Goal: Transaction & Acquisition: Book appointment/travel/reservation

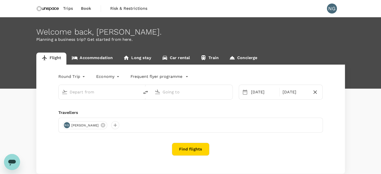
click at [103, 92] on input "text" at bounding box center [99, 92] width 59 height 8
type input "s"
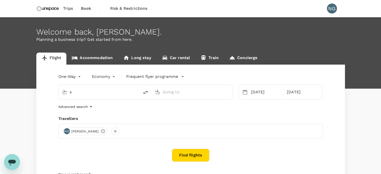
type input "oneway"
type input "si"
type input "Singapore Changi (SIN)"
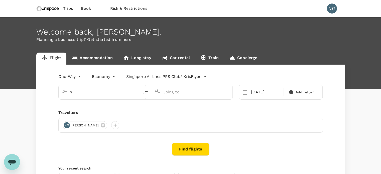
type input "ng"
type input "Singapore Changi (SIN)"
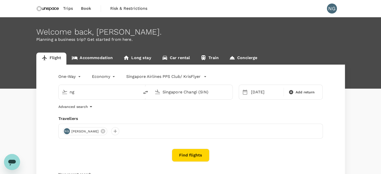
type input "n"
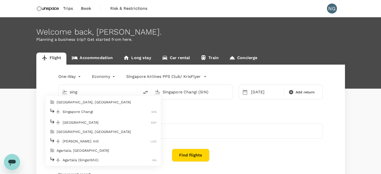
click at [88, 113] on p "Singapore Changi" at bounding box center [107, 111] width 89 height 5
type input "Singapore Changi (SIN)"
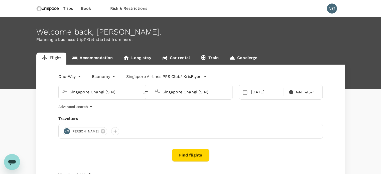
click at [172, 96] on input "Singapore Changi (SIN)" at bounding box center [191, 92] width 59 height 8
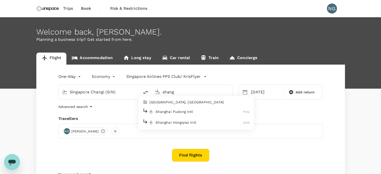
click at [172, 113] on p "Shanghai Pudong Intl" at bounding box center [199, 111] width 88 height 5
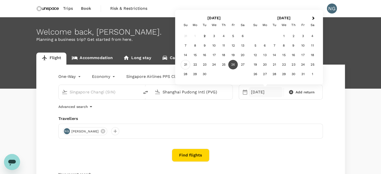
type input "Shanghai Pudong Intl (PVG)"
click at [183, 67] on div "21" at bounding box center [186, 65] width 10 height 10
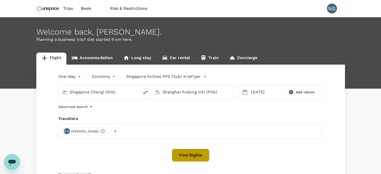
click at [196, 155] on button "Find flights" at bounding box center [191, 155] width 38 height 13
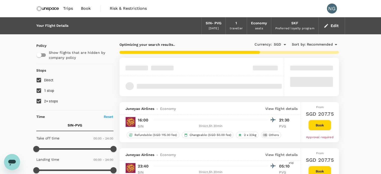
type input "1365"
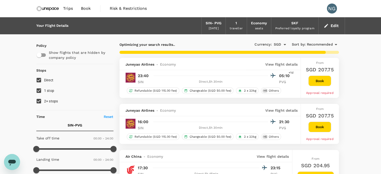
drag, startPoint x: 380, startPoint y: 22, endPoint x: 380, endPoint y: 24, distance: 2.6
click at [40, 92] on input "1 stop" at bounding box center [39, 90] width 11 height 11
checkbox input "false"
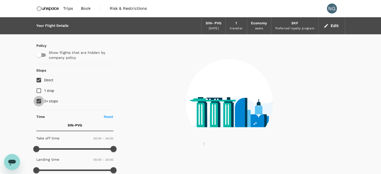
click at [39, 101] on input "2+ stops" at bounding box center [39, 101] width 11 height 11
checkbox input "false"
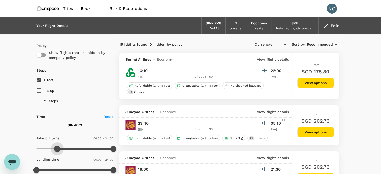
type input "540"
type input "SGD"
drag, startPoint x: 39, startPoint y: 150, endPoint x: 58, endPoint y: 152, distance: 18.6
click at [58, 152] on span at bounding box center [57, 149] width 6 height 6
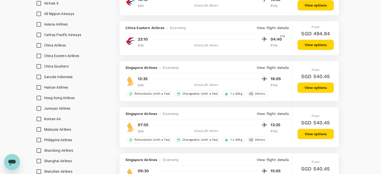
scroll to position [347, 0]
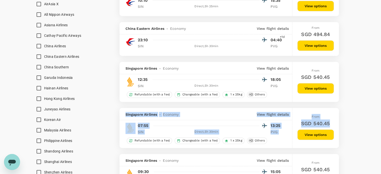
drag, startPoint x: 346, startPoint y: 109, endPoint x: 383, endPoint y: 101, distance: 37.9
click at [380, 101] on html "Trips Book Risk & Restrictions NG Your Flight Details SIN - PVG 21 Sep 2025 1 t…" at bounding box center [190, 0] width 381 height 694
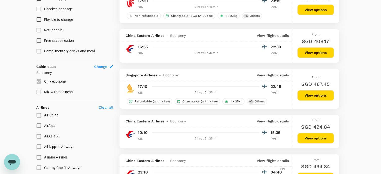
scroll to position [0, 0]
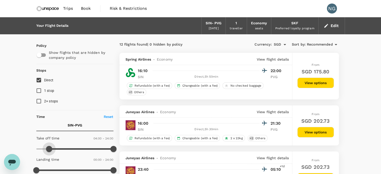
type input "210"
drag, startPoint x: 58, startPoint y: 150, endPoint x: 48, endPoint y: 151, distance: 9.5
click at [48, 151] on span at bounding box center [47, 149] width 6 height 6
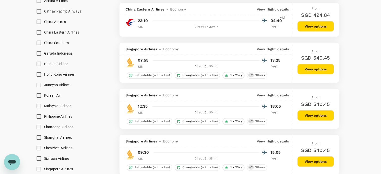
scroll to position [367, 0]
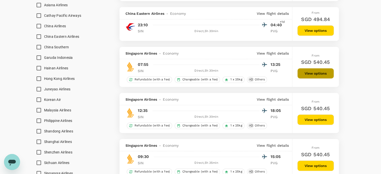
click at [320, 77] on button "View options" at bounding box center [315, 73] width 37 height 11
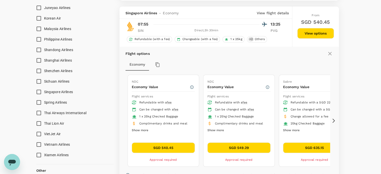
scroll to position [446, 0]
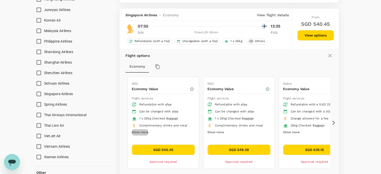
click at [141, 133] on button "Show more" at bounding box center [140, 132] width 17 height 7
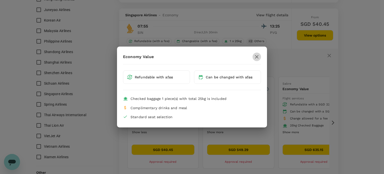
click at [258, 58] on icon "button" at bounding box center [257, 57] width 6 height 6
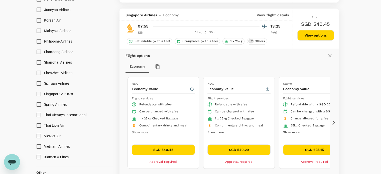
click at [170, 150] on button "SGD 540.45" at bounding box center [163, 149] width 63 height 11
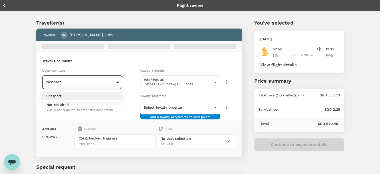
click at [103, 70] on body "Back to flight results Flight review Traveller(s) Traveller 1 : NG Nicole Goh T…" at bounding box center [192, 110] width 384 height 221
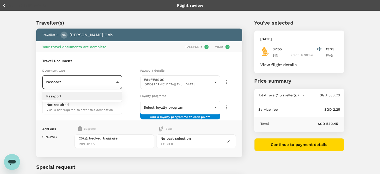
click at [92, 91] on ul "Passport" at bounding box center [82, 96] width 80 height 12
click at [63, 98] on li "Passport" at bounding box center [82, 96] width 80 height 8
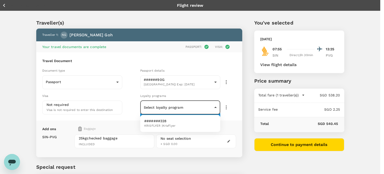
click at [210, 106] on body "Back to flight results Flight review Traveller(s) Traveller 1 : NG Nicole Goh Y…" at bounding box center [192, 110] width 384 height 221
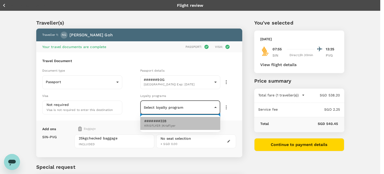
click at [170, 126] on span "KRISFLYER | KrisFlyer" at bounding box center [159, 125] width 31 height 5
type input "640c2cd3-e1c0-4ddb-864e-c0f8401d12b4"
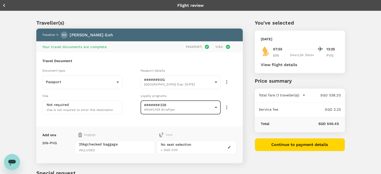
click at [229, 147] on icon "button" at bounding box center [229, 147] width 4 height 4
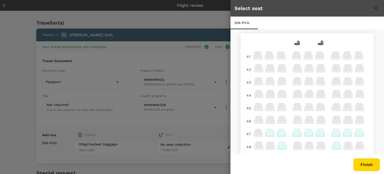
click at [278, 135] on icon at bounding box center [281, 132] width 7 height 7
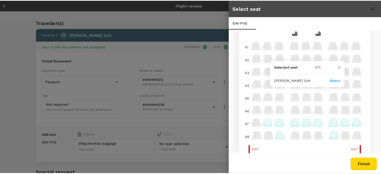
scroll to position [1, 0]
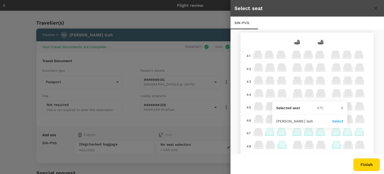
click at [363, 164] on button "Finish" at bounding box center [367, 164] width 27 height 13
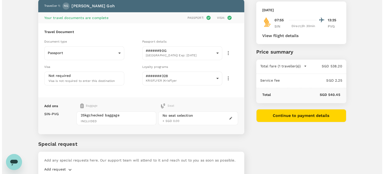
scroll to position [52, 0]
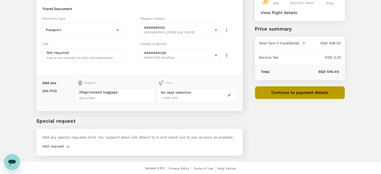
click at [300, 94] on button "Continue to payment details" at bounding box center [300, 92] width 90 height 13
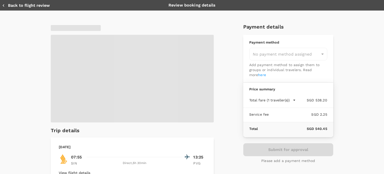
type input "9ca6ee36-36cb-4982-994b-715ae594bb55"
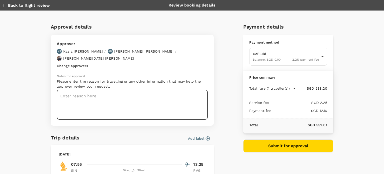
click at [110, 96] on textarea at bounding box center [132, 105] width 151 height 30
click at [112, 90] on textarea "Tower Research Site visit & JLL shanghai" at bounding box center [132, 105] width 151 height 30
click at [147, 90] on textarea "Tower Research Site visit/ JLL shanghai" at bounding box center [132, 105] width 151 height 30
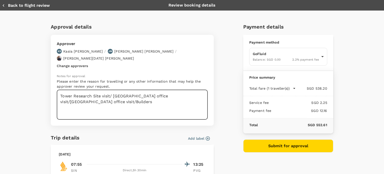
click at [69, 95] on textarea "Tower Research Site visit/ JLL shanghai office visit/GA office visit/Builders" at bounding box center [132, 105] width 151 height 30
click at [88, 94] on textarea "Tower Research Site visit/ JLL shanghai office visit/GA office visit/visit loca…" at bounding box center [132, 105] width 151 height 30
type textarea "Tower Research Site visit/ JLL shanghai office visit/GA office visit/visit loca…"
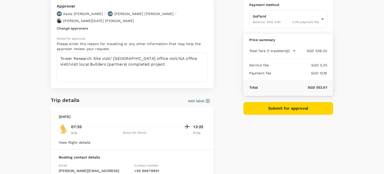
scroll to position [105, 0]
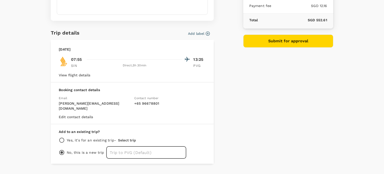
click at [143, 146] on input "text" at bounding box center [146, 152] width 80 height 13
type input "T"
type input "Tower Research Shanghai Project"
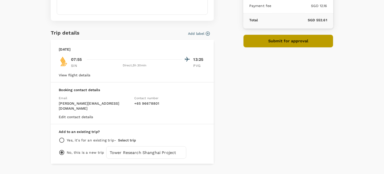
click at [289, 43] on button "Submit for approval" at bounding box center [288, 41] width 90 height 13
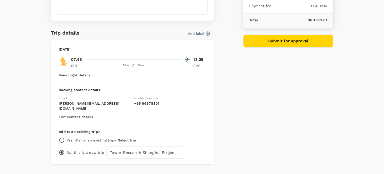
click at [301, 38] on button "Submit for approval" at bounding box center [288, 41] width 90 height 13
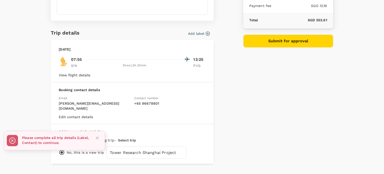
click at [100, 138] on button "Close" at bounding box center [98, 138] width 8 height 8
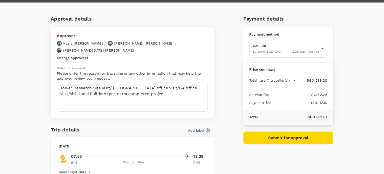
scroll to position [0, 0]
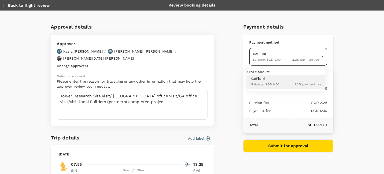
click at [321, 59] on body "Back to flight results Flight review Traveller(s) Traveller 1 : NG Nicole Goh Y…" at bounding box center [192, 61] width 384 height 227
click at [276, 75] on div "Credit account" at bounding box center [287, 72] width 78 height 6
click at [350, 68] on div at bounding box center [192, 87] width 384 height 174
click at [202, 136] on button "Add label" at bounding box center [199, 138] width 22 height 5
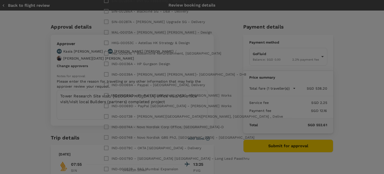
checkbox input "true"
click at [227, 136] on div "​ ​ Select all 0verhead - Non-Project Related Expense HKG-00032G - Chubb HK Add…" at bounding box center [192, 87] width 194 height 1068
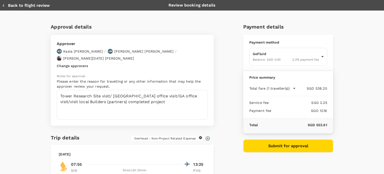
click at [295, 143] on button "Submit for approval" at bounding box center [288, 145] width 90 height 13
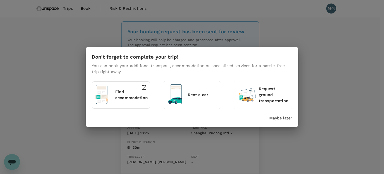
click at [126, 98] on p "Find accommodation" at bounding box center [131, 95] width 33 height 12
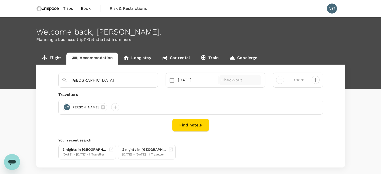
click at [236, 81] on p "Check-out" at bounding box center [240, 80] width 38 height 6
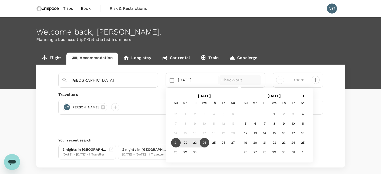
click at [205, 144] on div "24" at bounding box center [204, 143] width 10 height 10
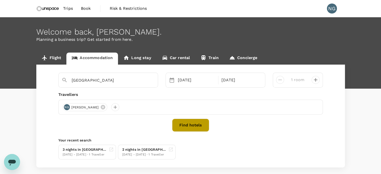
click at [187, 125] on button "Find hotels" at bounding box center [190, 125] width 37 height 13
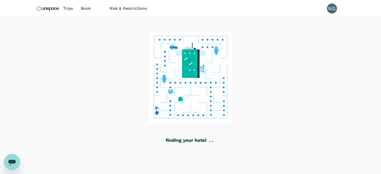
scroll to position [21, 0]
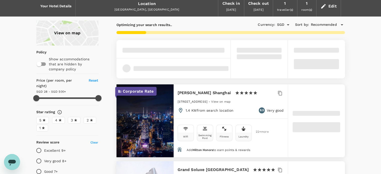
type input "499.05"
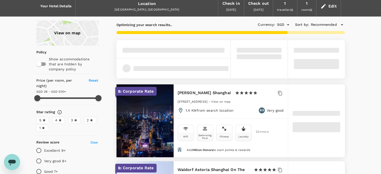
type input "20.05"
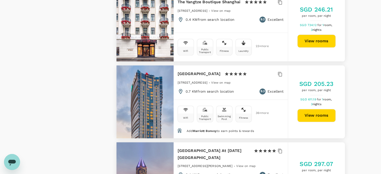
type input "499.05"
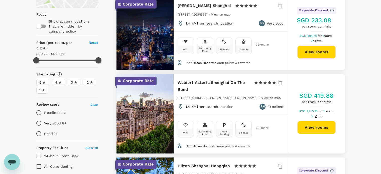
scroll to position [7, 0]
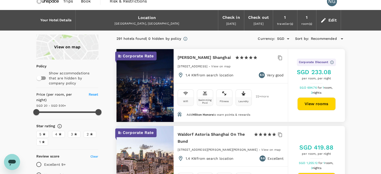
click at [148, 26] on div "Location Shanghai, China" at bounding box center [147, 20] width 142 height 20
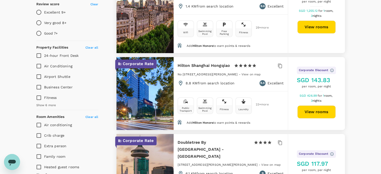
scroll to position [0, 0]
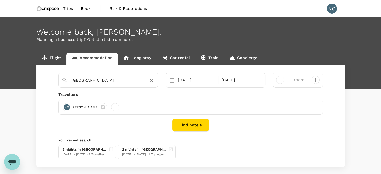
click at [125, 83] on input "[GEOGRAPHIC_DATA]" at bounding box center [106, 80] width 69 height 8
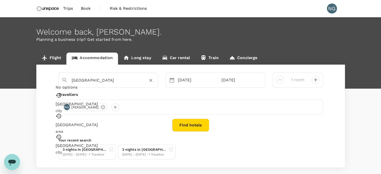
click at [125, 83] on input "[GEOGRAPHIC_DATA]" at bounding box center [106, 80] width 69 height 8
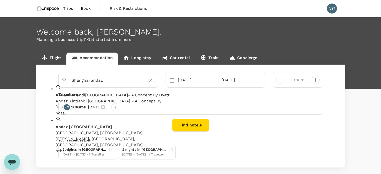
click at [111, 99] on div "Andaz Xintiandi Shanghai - A Concept By Hyatt Andaz Xintiandi Shanghai - A Conc…" at bounding box center [113, 101] width 115 height 18
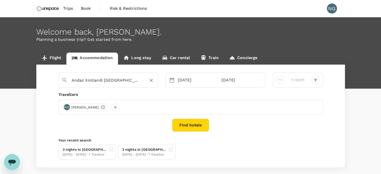
type input "Andaz Xintiandi Shanghai - A Concept By Hyatt"
click at [193, 126] on button "Find hotels" at bounding box center [190, 125] width 37 height 13
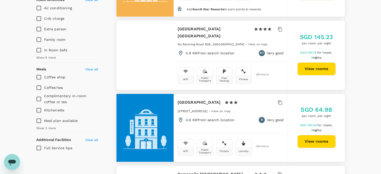
scroll to position [275, 0]
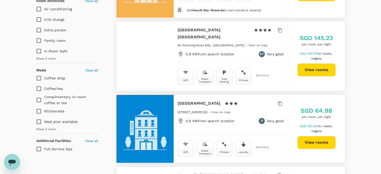
type input "304.66"
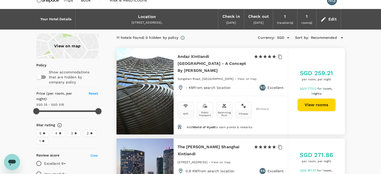
scroll to position [0, 0]
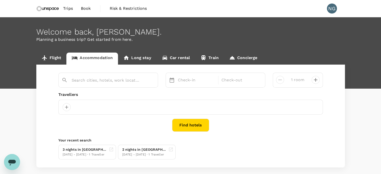
type input "Andaz Xintiandi [GEOGRAPHIC_DATA] - A Concept By [PERSON_NAME]"
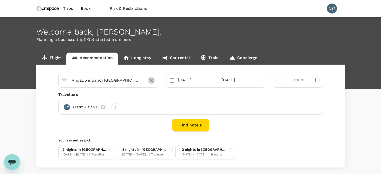
click at [150, 80] on icon "Clear" at bounding box center [151, 80] width 5 height 5
click at [129, 81] on input "text" at bounding box center [106, 80] width 69 height 8
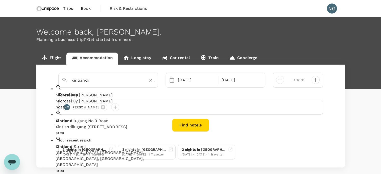
click at [74, 144] on span "Xintiandi" at bounding box center [65, 146] width 18 height 5
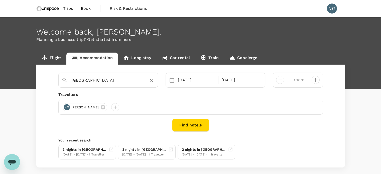
type input "[GEOGRAPHIC_DATA]"
click at [188, 123] on button "Find hotels" at bounding box center [190, 125] width 37 height 13
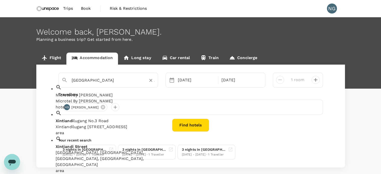
click at [105, 78] on input "[GEOGRAPHIC_DATA]" at bounding box center [106, 80] width 69 height 8
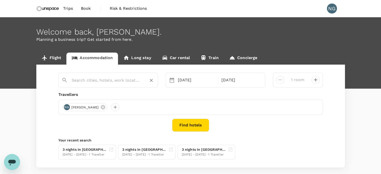
click at [105, 84] on div at bounding box center [106, 78] width 97 height 13
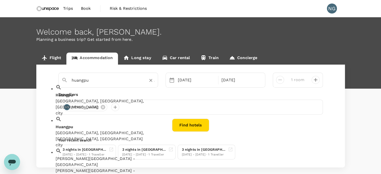
click at [100, 98] on div "Huangpu, Shanghai, China" at bounding box center [113, 104] width 115 height 12
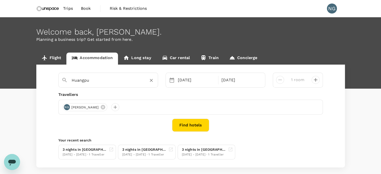
type input "Huangpu"
click at [196, 122] on button "Find hotels" at bounding box center [190, 125] width 37 height 13
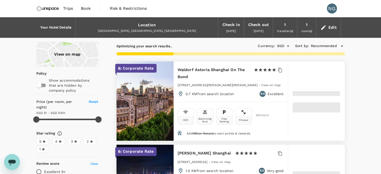
type input "499.06"
type input "20.06"
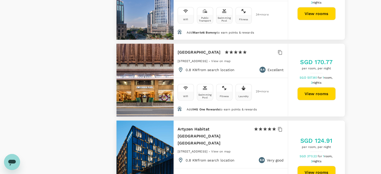
scroll to position [987, 0]
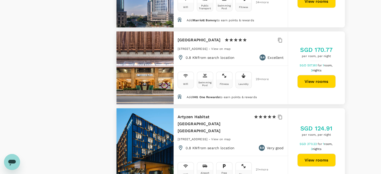
click at [311, 154] on button "View rooms" at bounding box center [316, 160] width 38 height 13
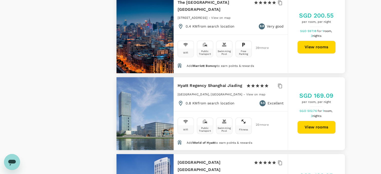
scroll to position [786, 0]
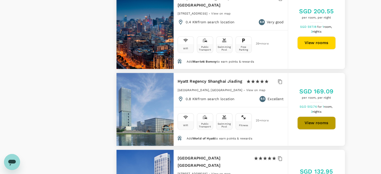
click at [309, 116] on button "View rooms" at bounding box center [316, 122] width 38 height 13
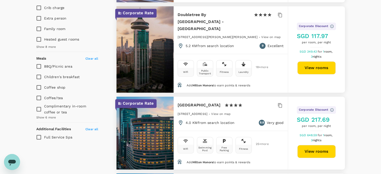
scroll to position [0, 0]
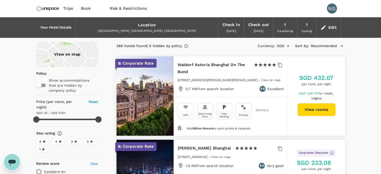
type input "499.06"
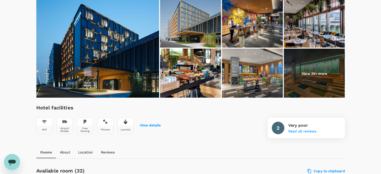
scroll to position [83, 0]
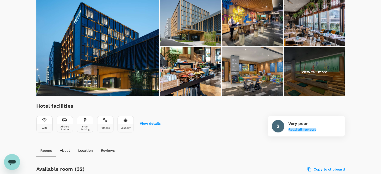
click at [307, 130] on button "Read all reviews" at bounding box center [302, 130] width 28 height 4
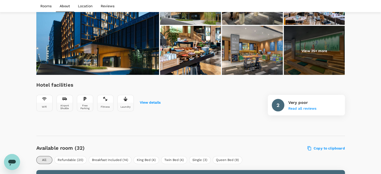
scroll to position [10, 0]
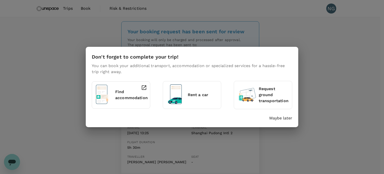
click at [141, 96] on div at bounding box center [142, 94] width 9 height 23
click at [133, 93] on p "Find accommodation" at bounding box center [131, 95] width 33 height 12
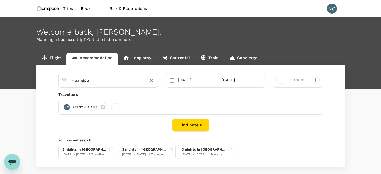
click at [114, 84] on div "Huangpu" at bounding box center [113, 80] width 83 height 8
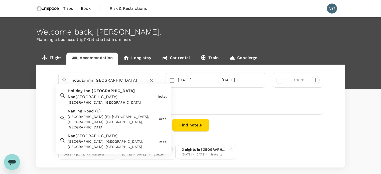
click at [112, 100] on div "[GEOGRAPHIC_DATA] [GEOGRAPHIC_DATA]" at bounding box center [112, 102] width 88 height 5
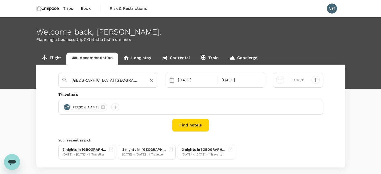
type input "[GEOGRAPHIC_DATA] [GEOGRAPHIC_DATA]"
click at [189, 127] on button "Find hotels" at bounding box center [190, 125] width 37 height 13
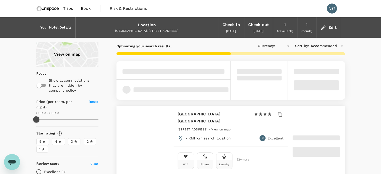
type input "SGD"
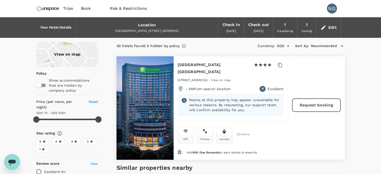
type input "499.94"
click at [239, 133] on span "22 + more" at bounding box center [240, 134] width 8 height 3
click at [316, 101] on button "Request booking" at bounding box center [316, 105] width 48 height 13
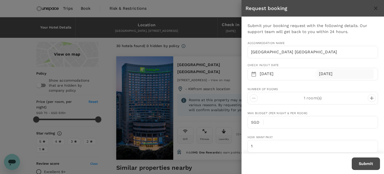
type input "[PERSON_NAME][EMAIL_ADDRESS][DOMAIN_NAME]"
type input "65"
type input "96678801"
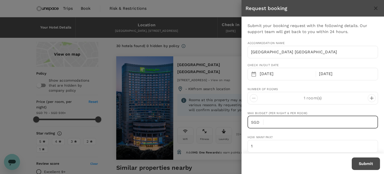
click at [293, 127] on input "text" at bounding box center [323, 122] width 111 height 13
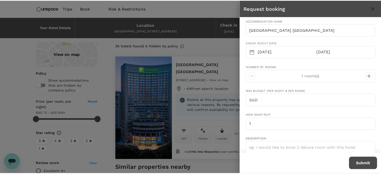
scroll to position [33, 0]
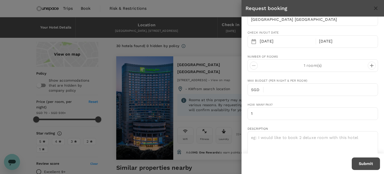
click at [209, 43] on div at bounding box center [192, 87] width 384 height 174
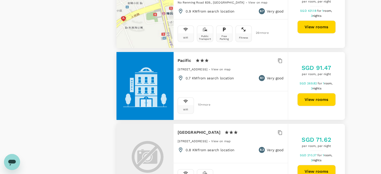
scroll to position [1394, 0]
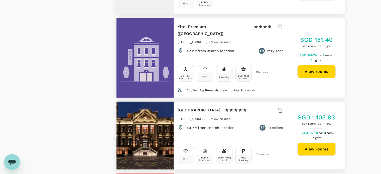
click at [313, 65] on button "View rooms" at bounding box center [316, 71] width 38 height 13
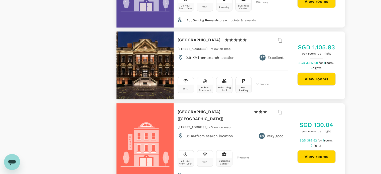
scroll to position [1473, 0]
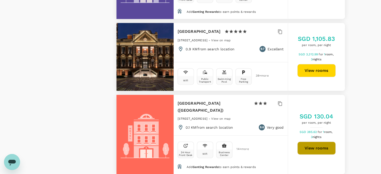
click at [320, 142] on button "View rooms" at bounding box center [316, 148] width 38 height 13
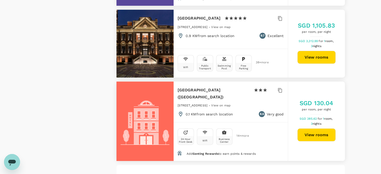
scroll to position [1564, 0]
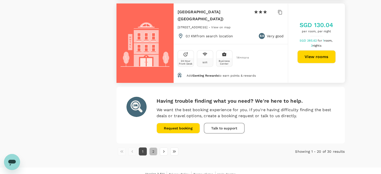
click at [152, 147] on button "2" at bounding box center [153, 151] width 8 height 8
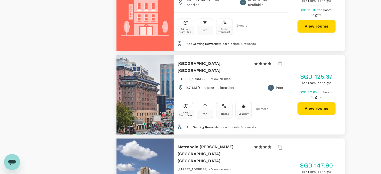
scroll to position [558, 0]
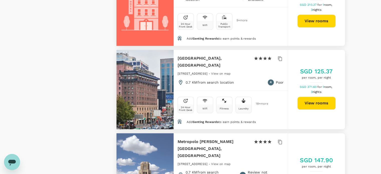
drag, startPoint x: 179, startPoint y: 66, endPoint x: 196, endPoint y: 78, distance: 21.0
click at [196, 71] on div "Jinjiang Metropolo Hotel Classiq, YMCA 1 Star 2 Stars 3 Stars 4 Stars 5 Stars" at bounding box center [230, 63] width 106 height 16
click at [196, 56] on div "Bulgari Hotel Shanghai 1 Star 2 Stars 3 Stars 4 Stars 5 Stars No.33 North Henan…" at bounding box center [230, 26] width 228 height 1056
drag, startPoint x: 177, startPoint y: 67, endPoint x: 193, endPoint y: 77, distance: 18.9
click at [193, 69] on h6 "[GEOGRAPHIC_DATA], [GEOGRAPHIC_DATA]" at bounding box center [213, 62] width 72 height 14
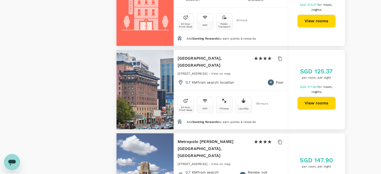
copy h6 "[GEOGRAPHIC_DATA], [GEOGRAPHIC_DATA]"
click at [315, 110] on button "View rooms" at bounding box center [316, 103] width 38 height 13
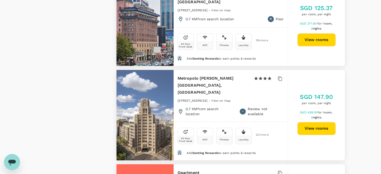
scroll to position [636, 0]
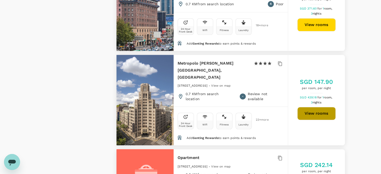
click at [319, 119] on button "View rooms" at bounding box center [316, 113] width 38 height 13
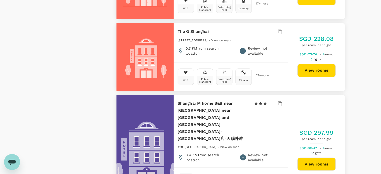
scroll to position [951, 0]
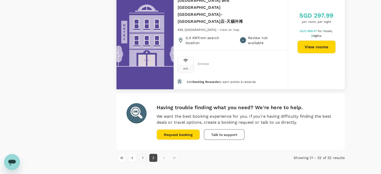
click at [143, 154] on button "1" at bounding box center [143, 158] width 8 height 8
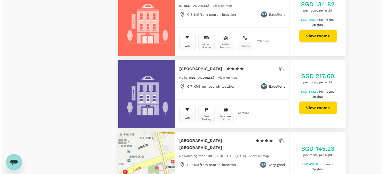
scroll to position [1250, 0]
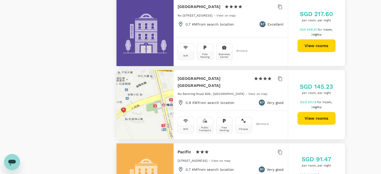
drag, startPoint x: 178, startPoint y: 61, endPoint x: 195, endPoint y: 71, distance: 20.2
click at [195, 75] on h6 "Narada Boutique Hotel Shanghai Yu Garden" at bounding box center [213, 82] width 72 height 14
copy h6 "Narada Boutique Hotel Shanghai Yu Garden"
type input "499.94"
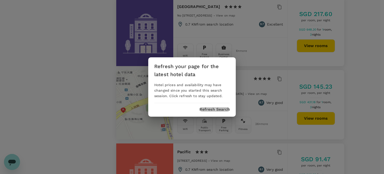
click at [219, 110] on button "Refresh Search" at bounding box center [215, 109] width 30 height 5
click at [204, 117] on div "Refresh your page for the latest hotel data Hotel prices and availability may h…" at bounding box center [192, 87] width 384 height 174
click at [221, 102] on div "Refresh your page for the latest hotel data Hotel prices and availability may h…" at bounding box center [192, 86] width 88 height 59
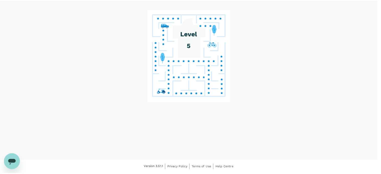
scroll to position [21, 0]
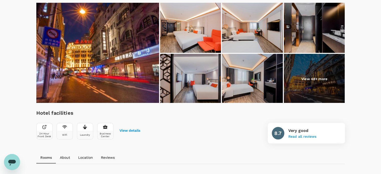
scroll to position [73, 0]
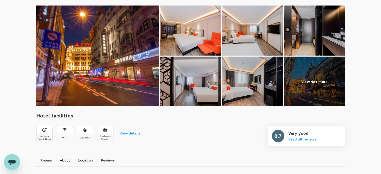
click at [202, 30] on img at bounding box center [190, 31] width 61 height 50
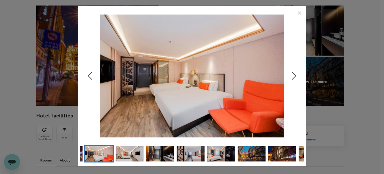
click at [284, 79] on img "Go to Slide 2" at bounding box center [192, 76] width 184 height 124
click at [293, 76] on icon "Next Slide" at bounding box center [294, 75] width 15 height 15
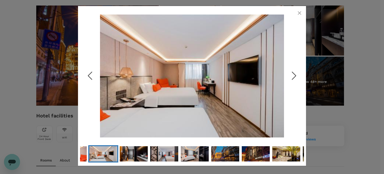
click at [293, 76] on icon "Next Slide" at bounding box center [294, 75] width 15 height 15
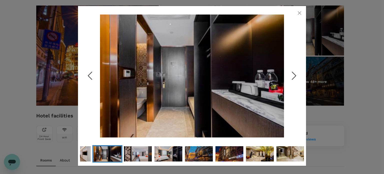
click at [293, 76] on icon "Next Slide" at bounding box center [294, 75] width 15 height 15
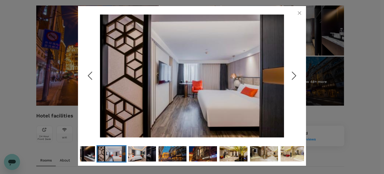
click at [293, 76] on icon "Next Slide" at bounding box center [294, 75] width 15 height 15
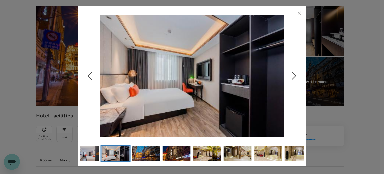
click at [293, 76] on icon "Next Slide" at bounding box center [294, 75] width 15 height 15
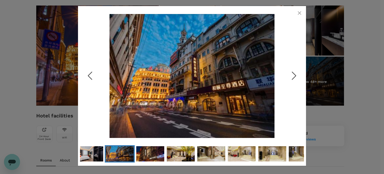
click at [293, 76] on icon "Next Slide" at bounding box center [294, 75] width 15 height 15
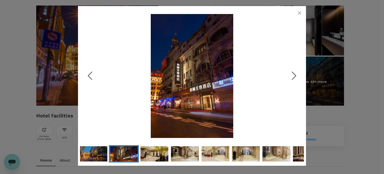
click at [293, 76] on icon "Next Slide" at bounding box center [294, 75] width 15 height 15
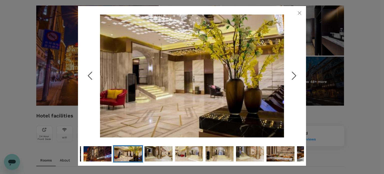
click at [293, 76] on icon "Next Slide" at bounding box center [294, 75] width 15 height 15
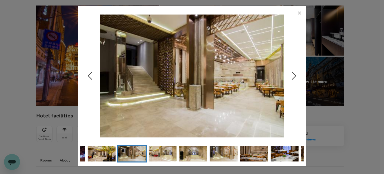
click at [293, 76] on icon "Next Slide" at bounding box center [294, 75] width 15 height 15
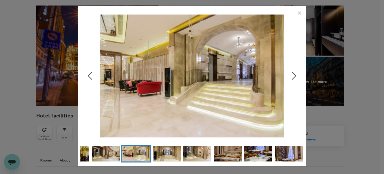
click at [293, 76] on icon "Next Slide" at bounding box center [294, 75] width 15 height 15
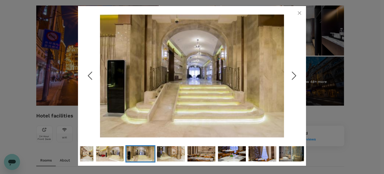
click at [293, 76] on icon "Next Slide" at bounding box center [294, 75] width 15 height 15
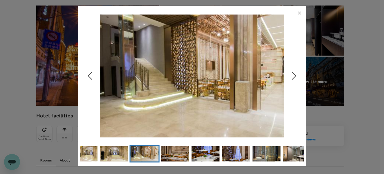
click at [293, 76] on icon "Next Slide" at bounding box center [294, 75] width 15 height 15
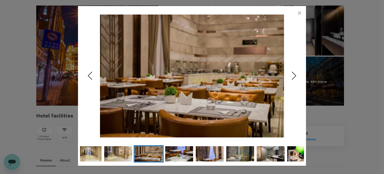
click at [293, 76] on icon "Next Slide" at bounding box center [294, 75] width 15 height 15
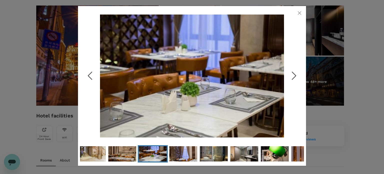
click at [293, 76] on icon "Next Slide" at bounding box center [294, 75] width 15 height 15
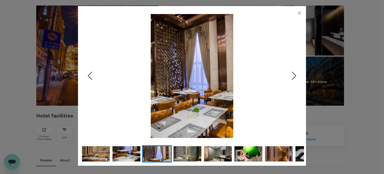
click at [293, 76] on icon "Next Slide" at bounding box center [294, 75] width 15 height 15
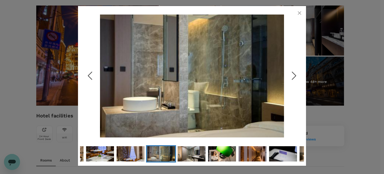
click at [293, 76] on icon "Next Slide" at bounding box center [294, 75] width 15 height 15
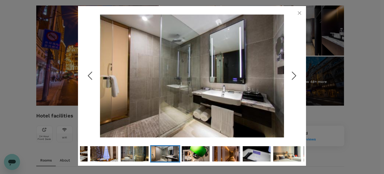
click at [292, 75] on icon "Next Slide" at bounding box center [294, 75] width 15 height 15
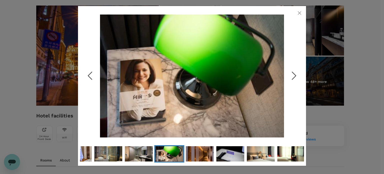
click at [292, 75] on icon "Next Slide" at bounding box center [294, 75] width 15 height 15
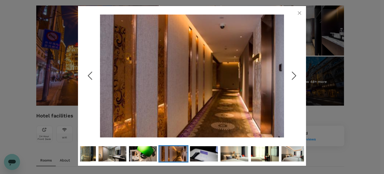
click at [292, 75] on icon "Next Slide" at bounding box center [294, 75] width 15 height 15
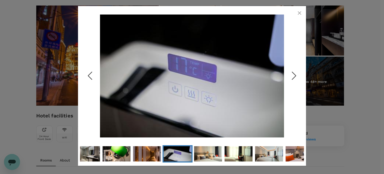
click at [292, 75] on icon "Next Slide" at bounding box center [294, 75] width 15 height 15
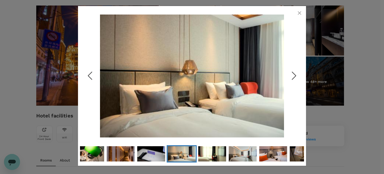
click at [292, 75] on icon "Next Slide" at bounding box center [294, 75] width 15 height 15
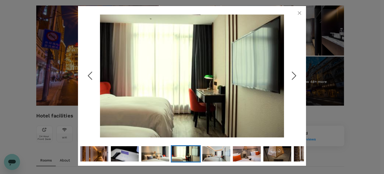
click at [292, 75] on icon "Next Slide" at bounding box center [294, 75] width 15 height 15
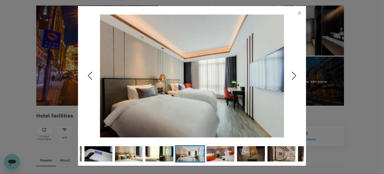
click at [292, 75] on icon "Next Slide" at bounding box center [294, 75] width 15 height 15
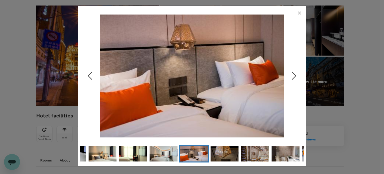
click at [292, 75] on icon "Next Slide" at bounding box center [294, 75] width 15 height 15
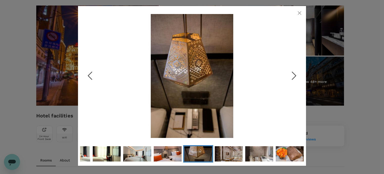
click at [299, 15] on icon "button" at bounding box center [300, 13] width 6 height 6
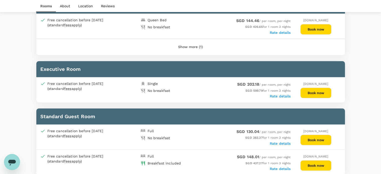
scroll to position [373, 0]
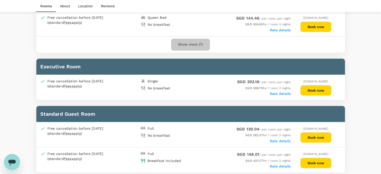
click at [190, 43] on button "Show more (1)" at bounding box center [190, 45] width 39 height 12
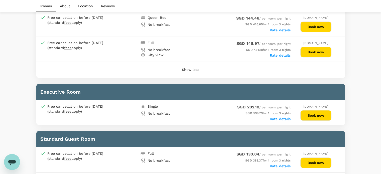
drag, startPoint x: 379, startPoint y: 79, endPoint x: 380, endPoint y: 87, distance: 7.9
click at [380, 87] on div "Your Hotel Details Check in 21 Sep 2025 Check out 24 Sep 2025 1 traveller(s) 1 …" at bounding box center [190, 163] width 381 height 1039
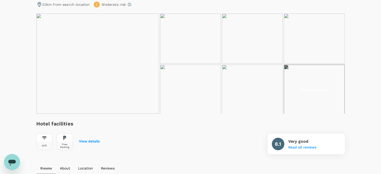
scroll to position [16, 0]
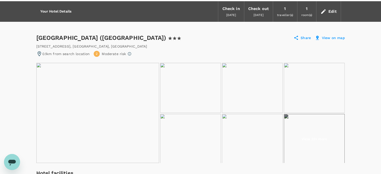
drag, startPoint x: 36, startPoint y: 39, endPoint x: 201, endPoint y: 39, distance: 164.7
click at [190, 39] on div "JI Hotel (Shanghai Peoples Square Middle Fujian Road) 1 Star 2 Stars 3 Stars 4 …" at bounding box center [113, 38] width 154 height 8
copy div "JI Hotel (Shanghai Peoples Square Middle Fujian Road)"
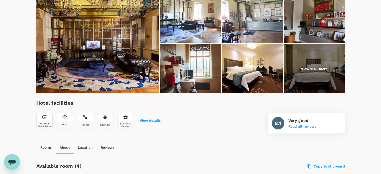
scroll to position [82, 0]
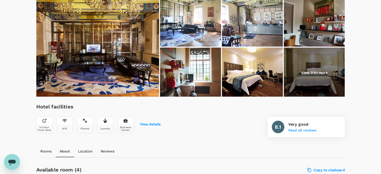
click at [197, 81] on img at bounding box center [190, 73] width 61 height 50
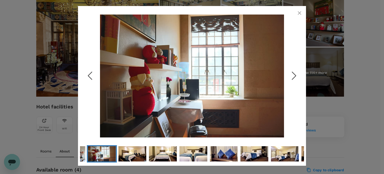
click at [290, 73] on icon "Next Slide" at bounding box center [294, 75] width 15 height 15
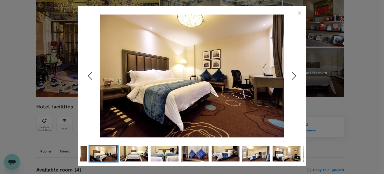
click at [290, 73] on icon "Next Slide" at bounding box center [294, 75] width 15 height 15
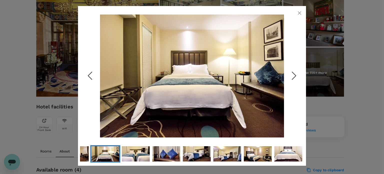
click at [290, 73] on icon "Next Slide" at bounding box center [294, 75] width 15 height 15
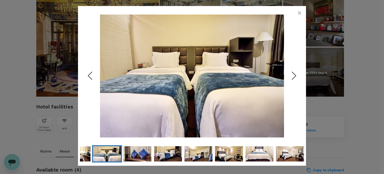
click at [290, 73] on icon "Next Slide" at bounding box center [294, 75] width 15 height 15
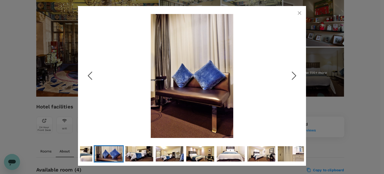
click at [290, 73] on icon "Next Slide" at bounding box center [294, 75] width 15 height 15
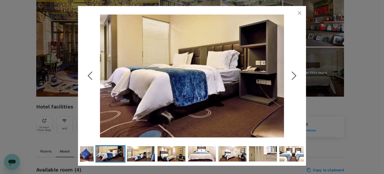
click at [290, 73] on icon "Next Slide" at bounding box center [294, 75] width 15 height 15
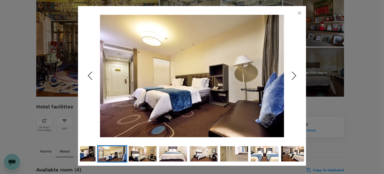
click at [290, 73] on icon "Next Slide" at bounding box center [294, 75] width 15 height 15
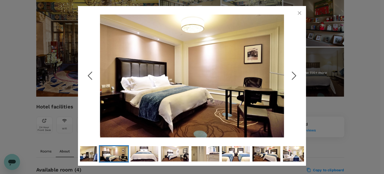
click at [290, 73] on icon "Next Slide" at bounding box center [294, 75] width 15 height 15
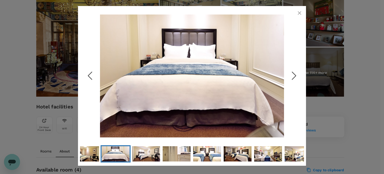
click at [290, 73] on icon "Next Slide" at bounding box center [294, 75] width 15 height 15
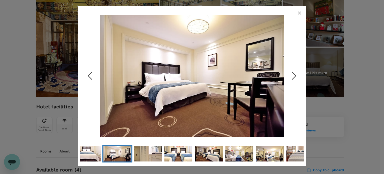
click at [290, 73] on icon "Next Slide" at bounding box center [294, 75] width 15 height 15
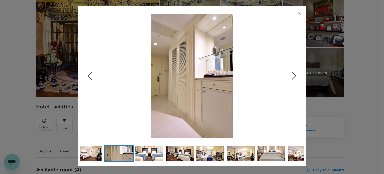
click at [290, 73] on icon "Next Slide" at bounding box center [294, 75] width 15 height 15
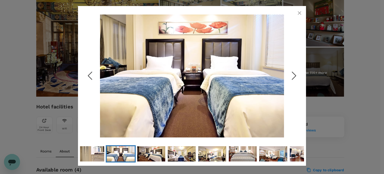
click at [290, 73] on icon "Next Slide" at bounding box center [294, 75] width 15 height 15
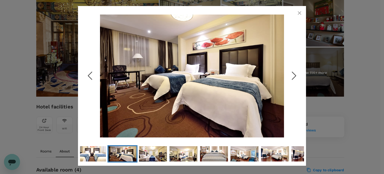
click at [290, 73] on icon "Next Slide" at bounding box center [294, 75] width 15 height 15
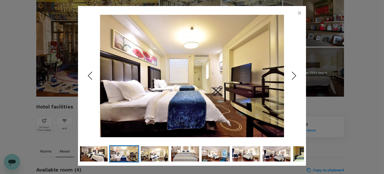
click at [290, 73] on icon "Next Slide" at bounding box center [294, 75] width 15 height 15
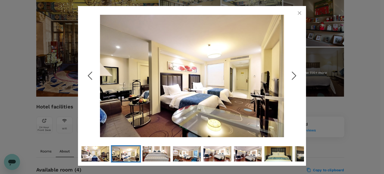
click at [290, 73] on icon "Next Slide" at bounding box center [294, 75] width 15 height 15
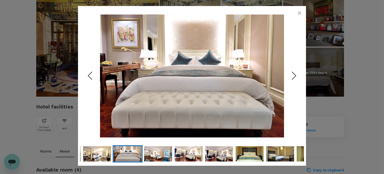
click at [290, 73] on icon "Next Slide" at bounding box center [294, 75] width 15 height 15
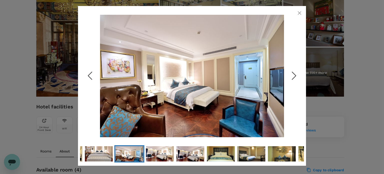
click at [290, 73] on icon "Next Slide" at bounding box center [294, 75] width 15 height 15
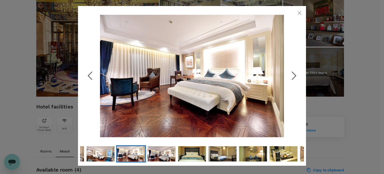
click at [290, 73] on icon "Next Slide" at bounding box center [294, 75] width 15 height 15
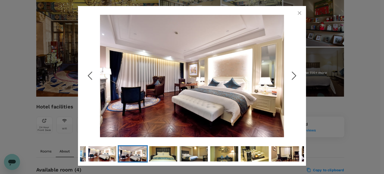
click at [290, 73] on icon "Next Slide" at bounding box center [294, 75] width 15 height 15
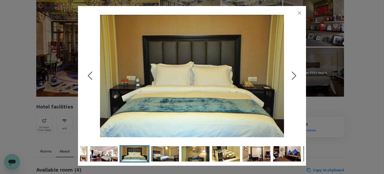
click at [290, 73] on icon "Next Slide" at bounding box center [294, 75] width 15 height 15
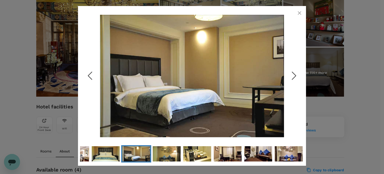
click at [290, 73] on icon "Next Slide" at bounding box center [294, 75] width 15 height 15
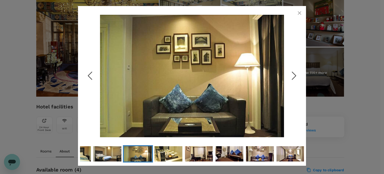
click at [290, 73] on icon "Next Slide" at bounding box center [294, 75] width 15 height 15
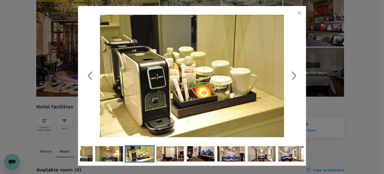
click at [290, 73] on icon "Next Slide" at bounding box center [294, 75] width 15 height 15
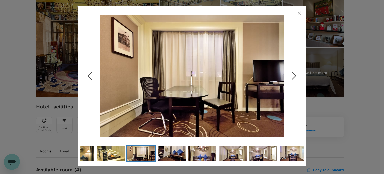
click at [290, 73] on icon "Next Slide" at bounding box center [294, 75] width 15 height 15
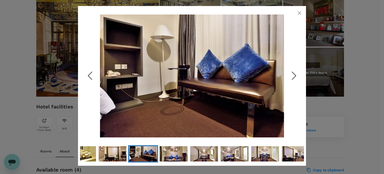
click at [290, 73] on icon "Next Slide" at bounding box center [294, 75] width 15 height 15
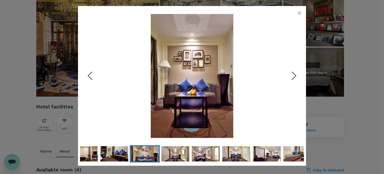
click at [290, 73] on icon "Next Slide" at bounding box center [294, 75] width 15 height 15
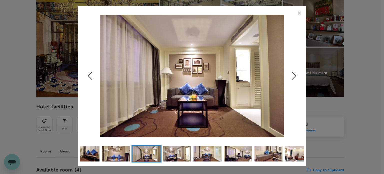
click at [290, 73] on icon "Next Slide" at bounding box center [294, 75] width 15 height 15
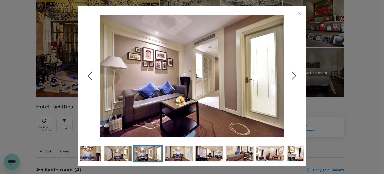
click at [290, 73] on icon "Next Slide" at bounding box center [294, 75] width 15 height 15
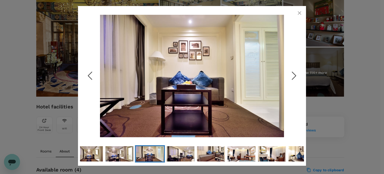
click at [290, 73] on icon "Next Slide" at bounding box center [294, 75] width 15 height 15
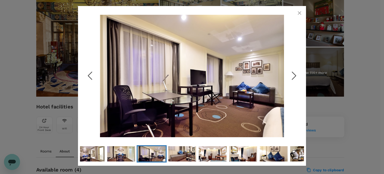
click at [300, 15] on icon "button" at bounding box center [300, 13] width 6 height 6
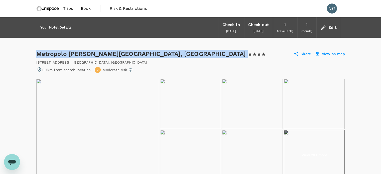
drag, startPoint x: 35, startPoint y: 53, endPoint x: 179, endPoint y: 57, distance: 145.0
copy div "Metropolo [PERSON_NAME][GEOGRAPHIC_DATA], The Bund Shanghai 1 Star 2 Stars 3 St…"
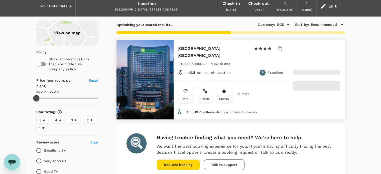
click at [345, 109] on div "View on map Policy Show accommodations that are hidden by company policy Price …" at bounding box center [190, 175] width 320 height 309
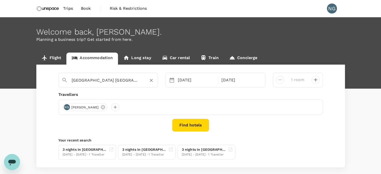
click at [119, 81] on input "[GEOGRAPHIC_DATA] [GEOGRAPHIC_DATA]" at bounding box center [106, 80] width 69 height 8
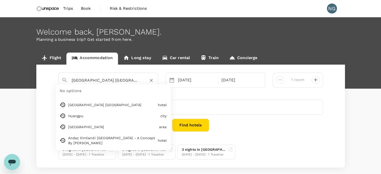
click at [148, 80] on button "Clear" at bounding box center [151, 80] width 7 height 7
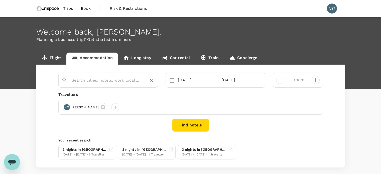
click at [123, 80] on input "text" at bounding box center [106, 80] width 69 height 8
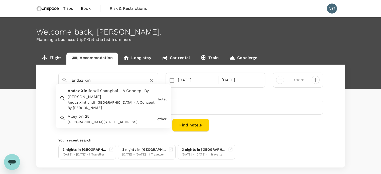
click at [98, 93] on span "tiandi Shanghai - A Concept By [PERSON_NAME]" at bounding box center [108, 93] width 81 height 11
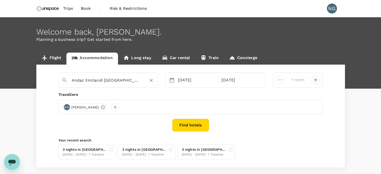
type input "Andaz Xintiandi [GEOGRAPHIC_DATA] - A Concept By [PERSON_NAME]"
click at [199, 126] on button "Find hotels" at bounding box center [190, 125] width 37 height 13
click at [139, 85] on div "Andaz Xintiandi Shanghai - A Concept By Hyatt" at bounding box center [108, 80] width 100 height 15
click at [135, 80] on input "Andaz Xintiandi Shanghai - A Concept By Hyatt" at bounding box center [106, 80] width 69 height 8
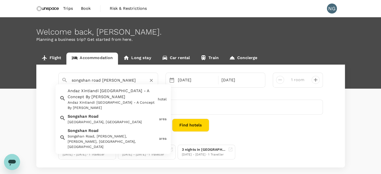
click at [104, 111] on div "Songshan Road Songshan Road, Huangpu, Shanghai, China" at bounding box center [111, 117] width 91 height 13
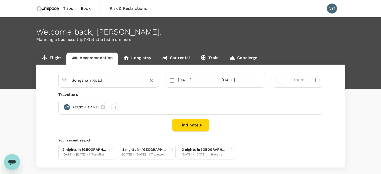
type input "Songshan Road"
click at [193, 126] on button "Find hotels" at bounding box center [190, 125] width 37 height 13
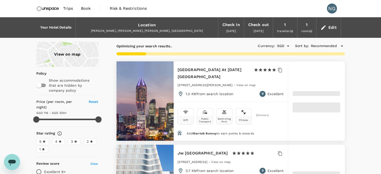
type input "499.29"
type input "24.29"
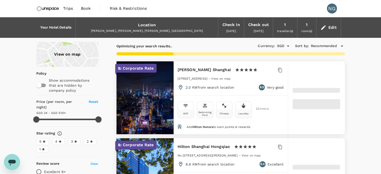
type input "499.3"
type input "23.3"
type input "499.05"
type input "20.05"
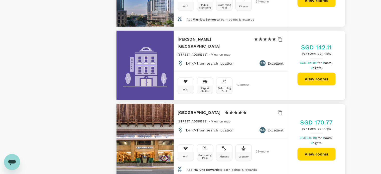
scroll to position [1149, 0]
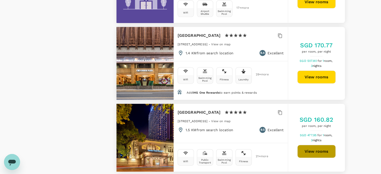
click at [319, 145] on button "View rooms" at bounding box center [316, 151] width 38 height 13
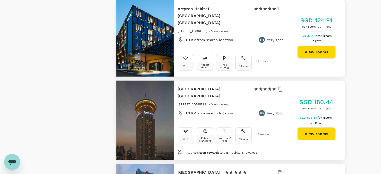
scroll to position [1443, 0]
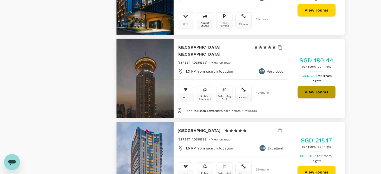
click at [312, 86] on button "View rooms" at bounding box center [316, 92] width 38 height 13
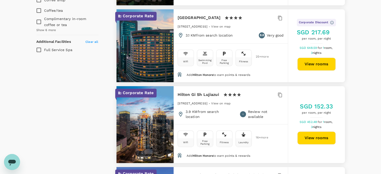
scroll to position [376, 0]
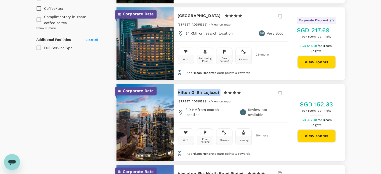
drag, startPoint x: 177, startPoint y: 85, endPoint x: 222, endPoint y: 88, distance: 45.6
click at [222, 88] on div "Hilton Gi Sh Lujiazui 1 Star 2 Stars 3 Stars 4 Stars 5 Stars 506 Shangcheng Roa…" at bounding box center [230, 103] width 114 height 38
click at [310, 133] on button "View rooms" at bounding box center [316, 135] width 38 height 13
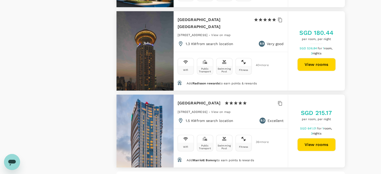
scroll to position [1539, 0]
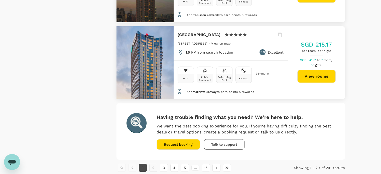
click at [153, 164] on button "2" at bounding box center [153, 168] width 8 height 8
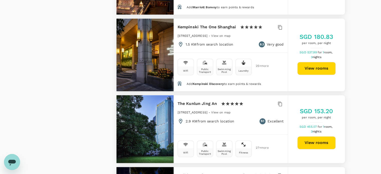
scroll to position [660, 0]
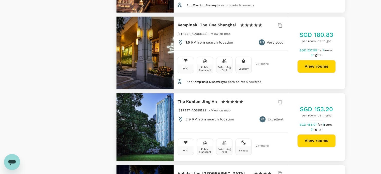
click at [316, 134] on button "View rooms" at bounding box center [316, 140] width 38 height 13
click at [318, 134] on button "View rooms" at bounding box center [316, 140] width 38 height 13
type input "499.05"
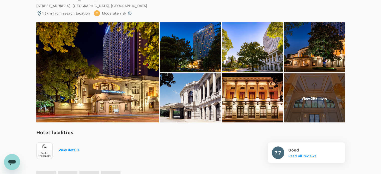
scroll to position [90, 0]
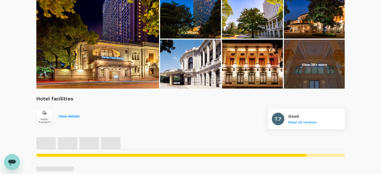
click at [326, 63] on p "View 39+ more" at bounding box center [314, 64] width 26 height 5
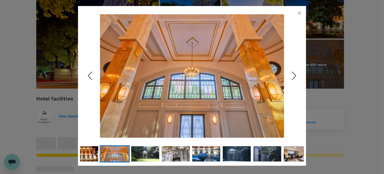
click at [296, 76] on polyline "Next Slide" at bounding box center [295, 76] width 4 height 8
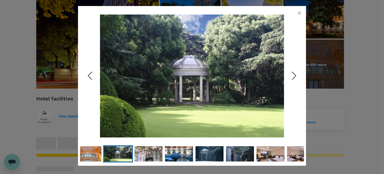
click at [296, 76] on polyline "Next Slide" at bounding box center [295, 76] width 4 height 8
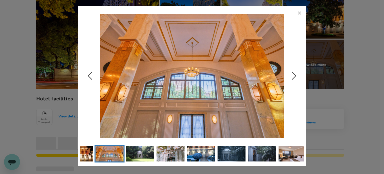
click at [292, 77] on icon "Next Slide" at bounding box center [294, 75] width 15 height 15
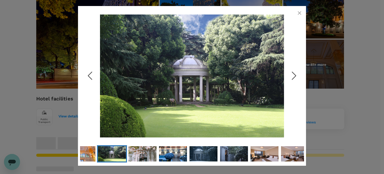
click at [297, 16] on icon "button" at bounding box center [300, 13] width 6 height 6
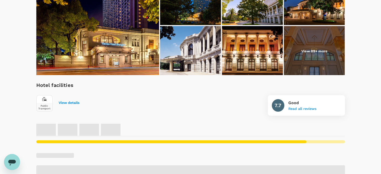
scroll to position [0, 0]
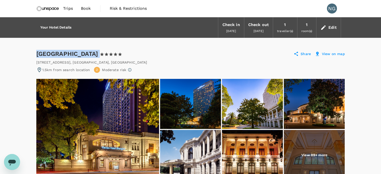
drag, startPoint x: 37, startPoint y: 54, endPoint x: 126, endPoint y: 53, distance: 89.1
click at [122, 53] on div "Okura Garden Hotel Shanghai 1 Star 2 Stars 3 Stars 4 Stars 5 Stars" at bounding box center [79, 54] width 86 height 8
copy div "Okura Garden Hotel Shanghai"
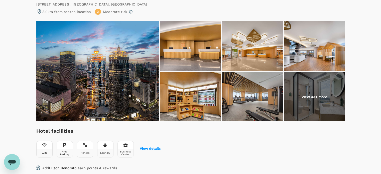
scroll to position [52, 0]
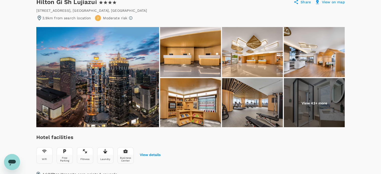
click at [321, 110] on img at bounding box center [314, 103] width 61 height 50
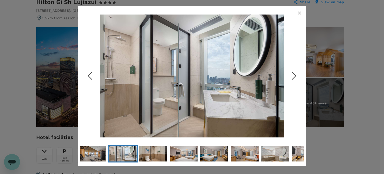
click at [294, 76] on icon "Next Slide" at bounding box center [294, 75] width 15 height 15
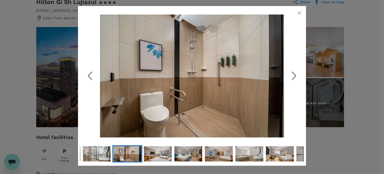
click at [294, 76] on icon "Next Slide" at bounding box center [294, 75] width 15 height 15
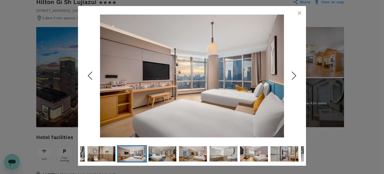
click at [294, 76] on icon "Next Slide" at bounding box center [294, 75] width 15 height 15
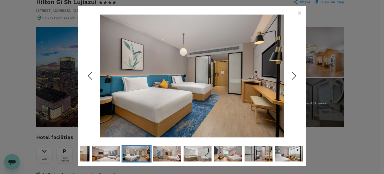
click at [294, 76] on icon "Next Slide" at bounding box center [294, 75] width 15 height 15
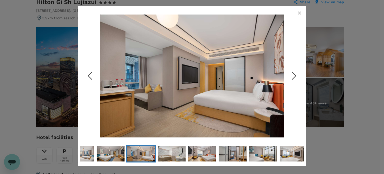
click at [294, 76] on icon "Next Slide" at bounding box center [294, 75] width 15 height 15
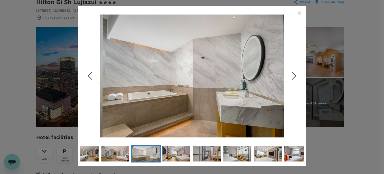
click at [294, 76] on icon "Next Slide" at bounding box center [294, 75] width 15 height 15
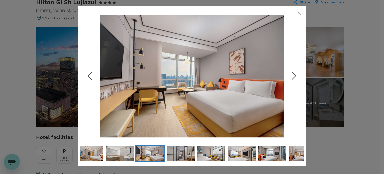
click at [91, 75] on icon "Previous Slide" at bounding box center [90, 75] width 15 height 15
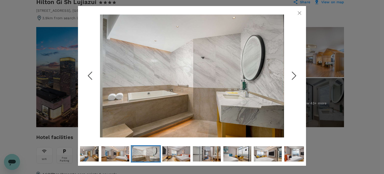
click at [293, 81] on icon "Next Slide" at bounding box center [294, 75] width 15 height 15
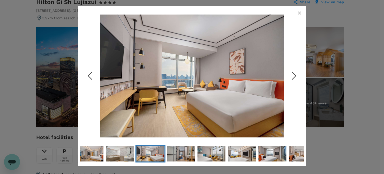
click at [293, 81] on icon "Next Slide" at bounding box center [294, 75] width 15 height 15
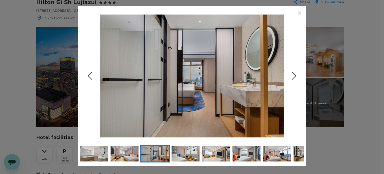
click at [293, 78] on icon "Next Slide" at bounding box center [294, 75] width 15 height 15
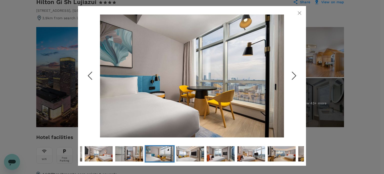
click at [293, 78] on icon "Next Slide" at bounding box center [294, 75] width 15 height 15
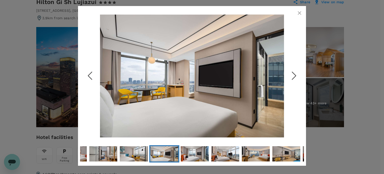
click at [293, 78] on icon "Next Slide" at bounding box center [294, 75] width 15 height 15
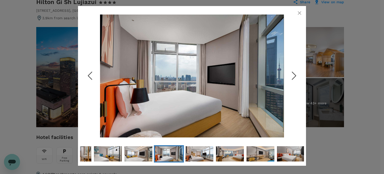
click at [293, 78] on icon "Next Slide" at bounding box center [294, 75] width 15 height 15
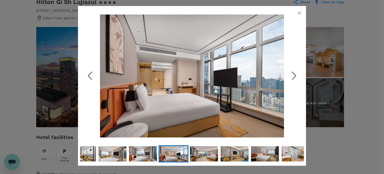
click at [293, 78] on icon "Next Slide" at bounding box center [294, 75] width 15 height 15
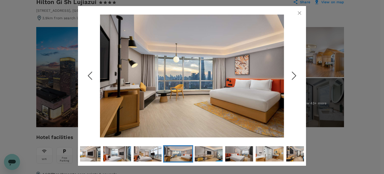
click at [293, 78] on icon "Next Slide" at bounding box center [294, 75] width 15 height 15
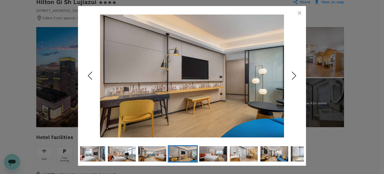
click at [293, 78] on icon "Next Slide" at bounding box center [294, 75] width 15 height 15
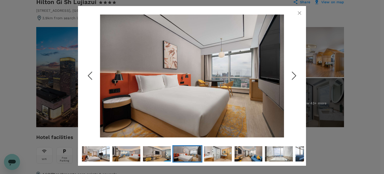
click at [293, 78] on icon "Next Slide" at bounding box center [294, 75] width 15 height 15
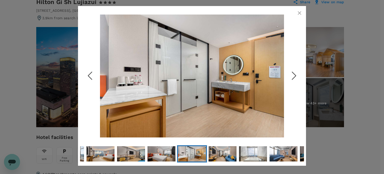
click at [293, 78] on icon "Next Slide" at bounding box center [294, 75] width 15 height 15
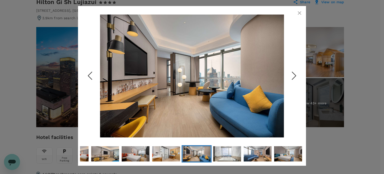
click at [293, 78] on icon "Next Slide" at bounding box center [294, 75] width 15 height 15
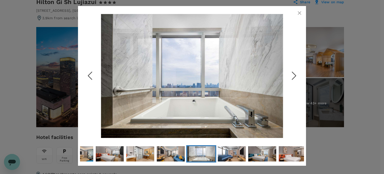
click at [293, 78] on icon "Next Slide" at bounding box center [294, 75] width 15 height 15
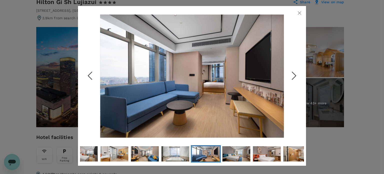
click at [303, 13] on icon "button" at bounding box center [300, 13] width 6 height 6
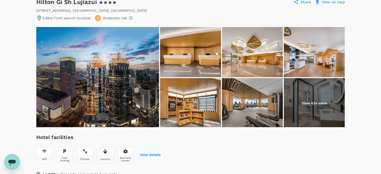
scroll to position [0, 0]
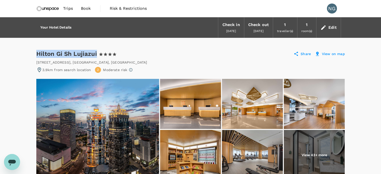
drag, startPoint x: 37, startPoint y: 51, endPoint x: 97, endPoint y: 54, distance: 60.1
click at [97, 54] on div "Hilton Gi Sh Lujiazui 1 Star 2 Stars 3 Stars 4 Stars 5 Stars" at bounding box center [78, 54] width 85 height 8
copy div "Hilton Gi Sh Lujiazui"
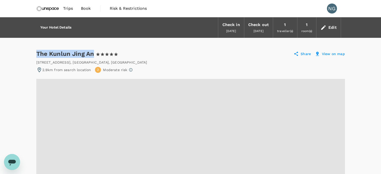
drag, startPoint x: 35, startPoint y: 51, endPoint x: 93, endPoint y: 53, distance: 58.1
copy div "The Kunlun Jing An"
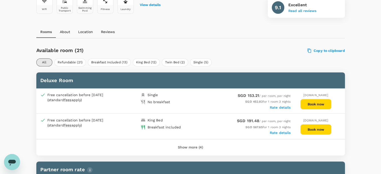
scroll to position [209, 0]
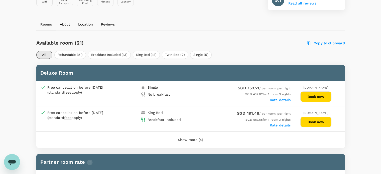
click at [192, 142] on button "Show more (4)" at bounding box center [190, 140] width 39 height 12
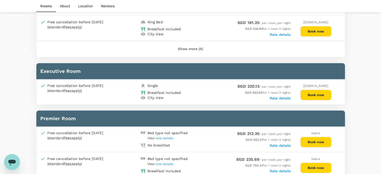
scroll to position [641, 0]
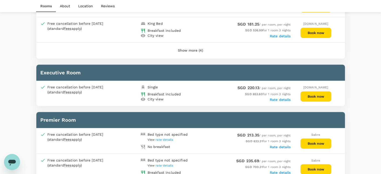
drag, startPoint x: 380, startPoint y: 92, endPoint x: 384, endPoint y: 84, distance: 9.1
click at [380, 84] on html "Trips Book Risk & Restrictions NG Your Hotel Details Check in 21 Sep 2025 Check…" at bounding box center [190, 53] width 381 height 1389
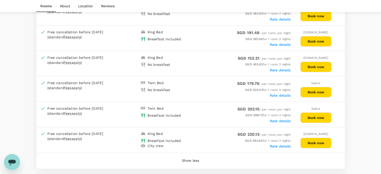
scroll to position [265, 0]
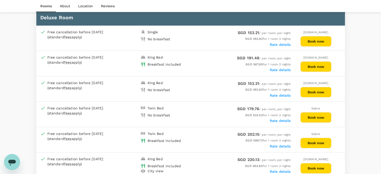
drag, startPoint x: 315, startPoint y: 90, endPoint x: 200, endPoint y: 85, distance: 115.5
click at [200, 85] on div "SGD 153.21 / per room, per night" at bounding box center [240, 83] width 100 height 7
click at [306, 92] on button "Book now" at bounding box center [315, 92] width 31 height 11
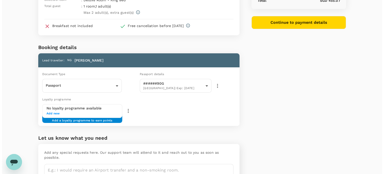
scroll to position [69, 0]
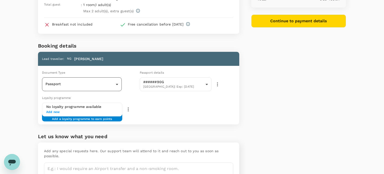
click at [105, 83] on body "Back to hotel details Review selection You've selected The Kunlun Jing An Check…" at bounding box center [192, 69] width 384 height 277
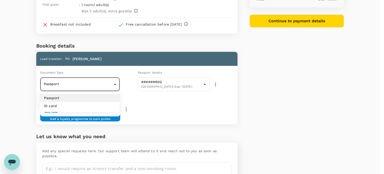
click at [85, 97] on li "Passport" at bounding box center [80, 98] width 80 height 8
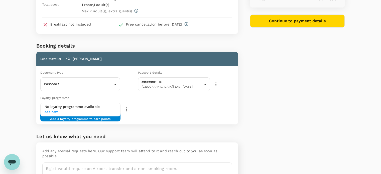
click at [103, 108] on h6 "No loyalty programme available" at bounding box center [81, 107] width 72 height 6
click at [50, 110] on span "Add new" at bounding box center [81, 112] width 72 height 5
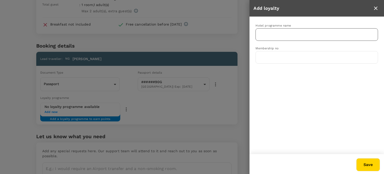
click at [280, 37] on input "text" at bounding box center [313, 35] width 111 height 10
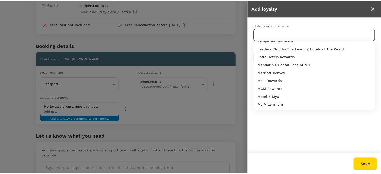
scroll to position [188, 0]
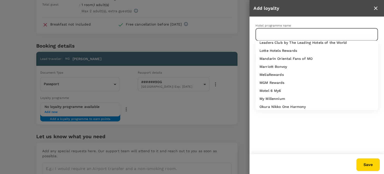
click at [319, 68] on div "Marriott Bonvoy" at bounding box center [317, 66] width 115 height 5
type input "Marriott Bonvoy"
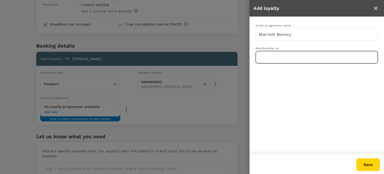
click at [262, 56] on input "text" at bounding box center [317, 57] width 123 height 13
click at [377, 9] on icon "close" at bounding box center [376, 9] width 4 height 4
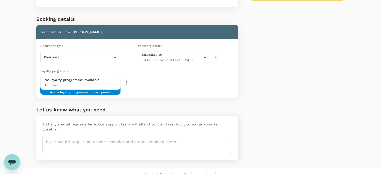
scroll to position [97, 0]
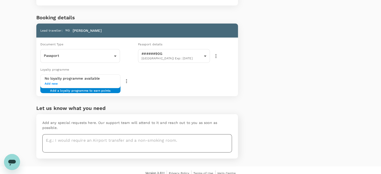
click at [117, 135] on textarea at bounding box center [136, 143] width 189 height 18
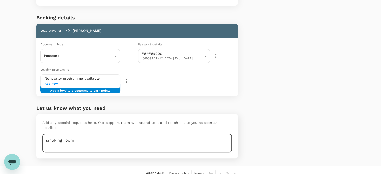
type textarea "smoking room"
click at [275, 118] on div "Price Summary Total 3 night(s) x 1 room(s) SGD 452.82 Service fee SGD 2.25 Tota…" at bounding box center [291, 40] width 107 height 253
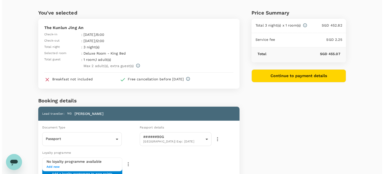
scroll to position [9, 0]
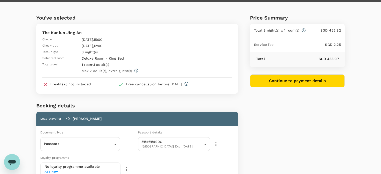
click at [303, 82] on button "Continue to payment details" at bounding box center [297, 80] width 95 height 13
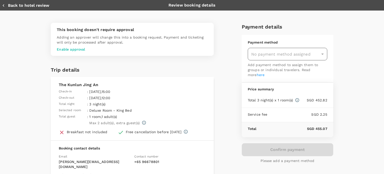
type input "9ca6ee36-36cb-4982-994b-715ae594bb55"
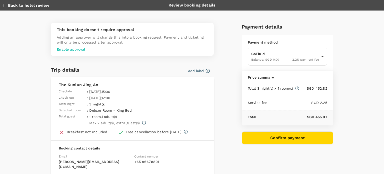
click at [200, 72] on button "Add label" at bounding box center [199, 70] width 22 height 5
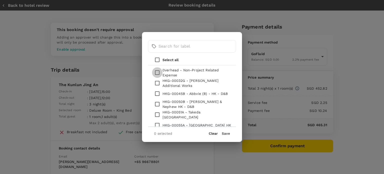
click at [156, 74] on input "checkbox" at bounding box center [157, 72] width 11 height 11
checkbox input "true"
click at [224, 134] on button "Save" at bounding box center [226, 133] width 8 height 4
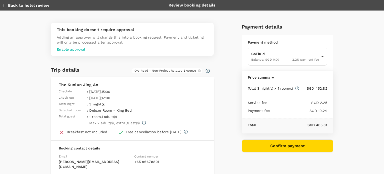
click at [69, 49] on p "Enable approval" at bounding box center [132, 49] width 151 height 5
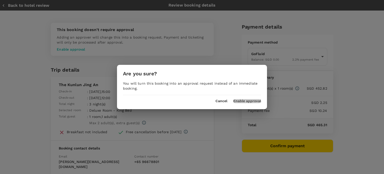
click at [246, 102] on button "Enable approval" at bounding box center [247, 101] width 28 height 4
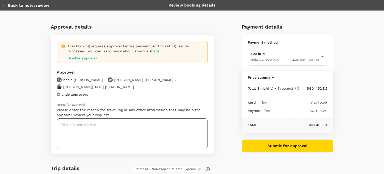
click at [108, 122] on textarea at bounding box center [132, 133] width 151 height 30
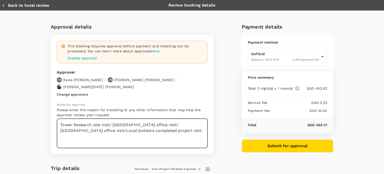
type textarea "Tower Research site visit/ JLL shanghai office visit/ GA office visit/Local bui…"
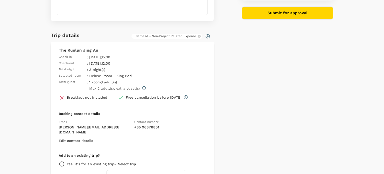
scroll to position [136, 0]
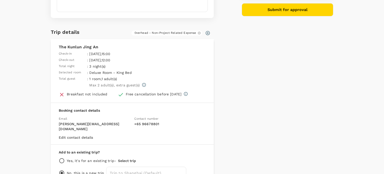
click at [125, 159] on button "Select trip" at bounding box center [127, 161] width 18 height 4
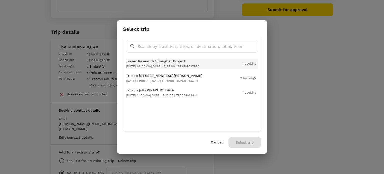
click at [177, 65] on span "2025-09-21 07:55:00 - 2025-09-21 13:25:00 | TR2509027975" at bounding box center [162, 67] width 73 height 4
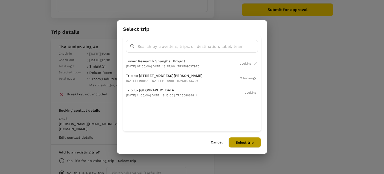
click at [247, 144] on button "Select trip" at bounding box center [245, 142] width 33 height 11
radio input "true"
radio input "false"
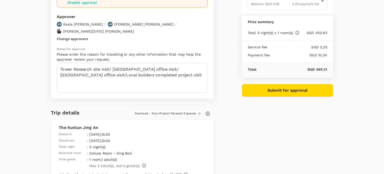
scroll to position [49, 0]
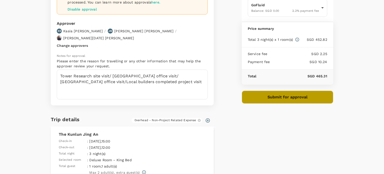
click at [293, 99] on button "Submit for approval" at bounding box center [288, 97] width 92 height 13
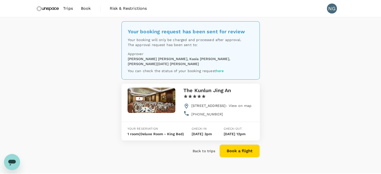
click at [66, 10] on span "Trips" at bounding box center [68, 9] width 10 height 6
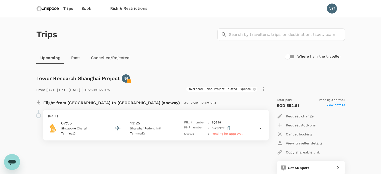
click at [55, 10] on img at bounding box center [47, 8] width 23 height 11
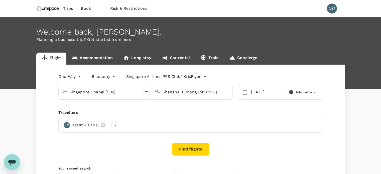
type input "Singapore Changi (SIN)"
type input "Shanghai Pudong Intl (PVG)"
type input "Singapore Changi (SIN)"
type input "Shanghai Pudong Intl (PVG)"
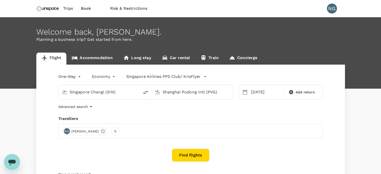
click at [145, 93] on icon "delete" at bounding box center [145, 93] width 5 height 4
type input "Shanghai Pudong Intl (PVG)"
type input "Singapore Changi (SIN)"
click at [186, 94] on input "Singapore Changi (SIN)" at bounding box center [191, 92] width 59 height 8
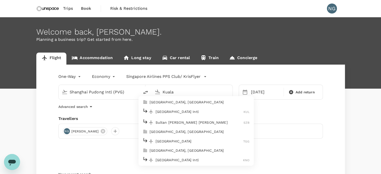
click at [188, 110] on p "[GEOGRAPHIC_DATA] Intl" at bounding box center [199, 111] width 88 height 5
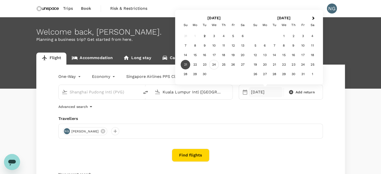
type input "Kuala Lumpur Intl ([GEOGRAPHIC_DATA])"
click at [215, 66] on div "24" at bounding box center [214, 65] width 10 height 10
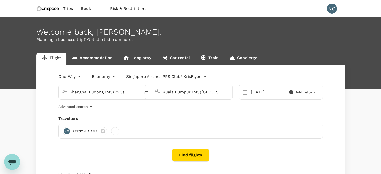
click at [195, 152] on button "Find flights" at bounding box center [191, 155] width 38 height 13
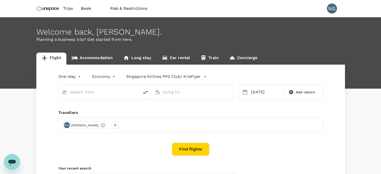
type input "Shanghai Pudong Intl (PVG)"
type input "Kuala Lumpur Intl ([GEOGRAPHIC_DATA])"
type input "Shanghai Pudong Intl (PVG)"
type input "Kuala Lumpur Intl ([GEOGRAPHIC_DATA])"
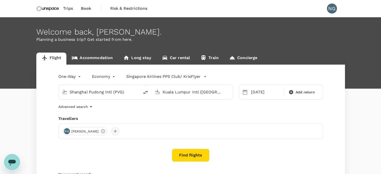
click at [111, 131] on div at bounding box center [115, 131] width 8 height 8
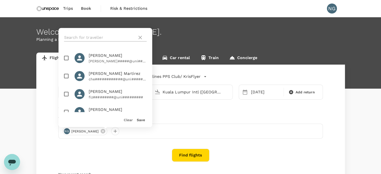
click at [96, 35] on input "text" at bounding box center [99, 38] width 71 height 8
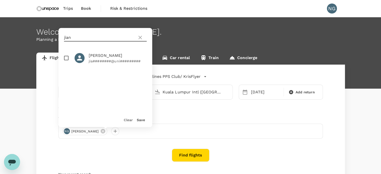
type input "jian"
click at [69, 60] on input "checkbox" at bounding box center [66, 58] width 11 height 11
checkbox input "true"
click at [140, 121] on button "Save" at bounding box center [141, 120] width 8 height 4
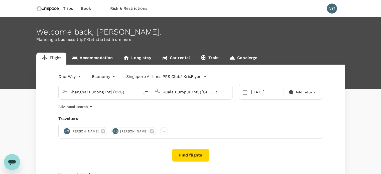
click at [196, 156] on button "Find flights" at bounding box center [191, 155] width 38 height 13
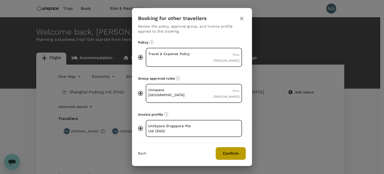
click at [229, 147] on button "Confirm" at bounding box center [231, 153] width 31 height 13
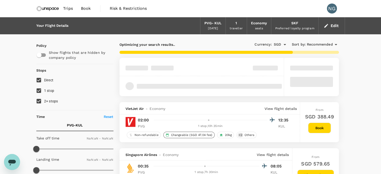
type input "1440"
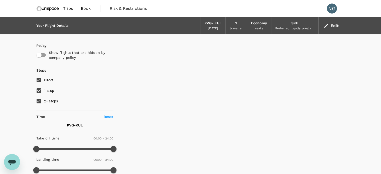
click at [37, 95] on input "1 stop" at bounding box center [39, 90] width 11 height 11
checkbox input "false"
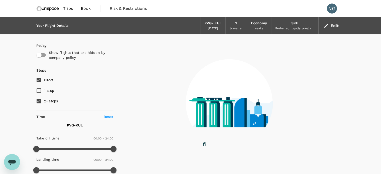
click at [39, 99] on input "2+ stops" at bounding box center [39, 101] width 11 height 11
checkbox input "false"
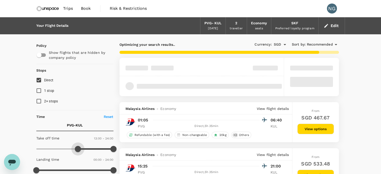
type input "750"
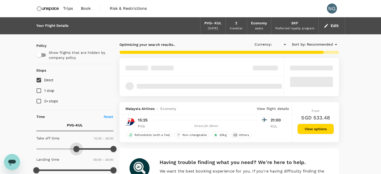
type input "SGD"
type input "840"
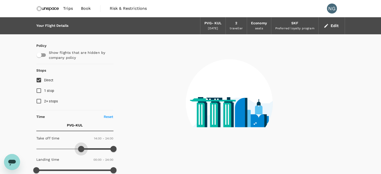
drag, startPoint x: 39, startPoint y: 148, endPoint x: 81, endPoint y: 148, distance: 42.0
click at [81, 148] on span at bounding box center [81, 149] width 6 height 6
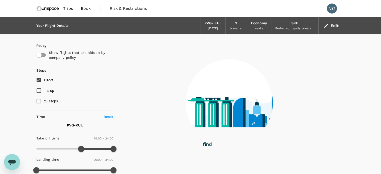
type input "315"
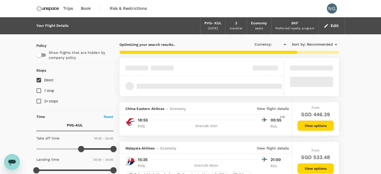
type input "SGD"
type input "810"
drag, startPoint x: 83, startPoint y: 148, endPoint x: 79, endPoint y: 146, distance: 3.5
click at [79, 146] on span at bounding box center [80, 149] width 6 height 6
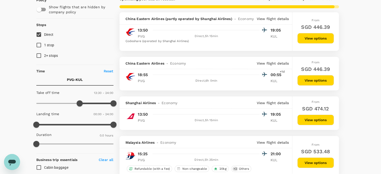
scroll to position [45, 0]
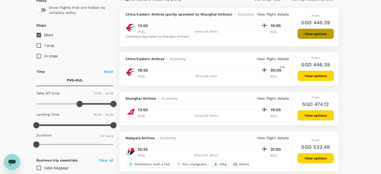
click at [317, 34] on button "View options" at bounding box center [315, 34] width 37 height 11
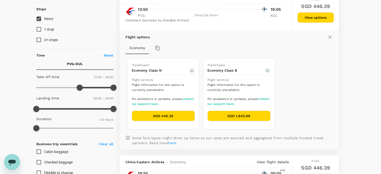
scroll to position [61, 0]
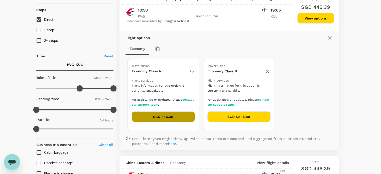
click at [178, 115] on button "SGD 446.39" at bounding box center [163, 116] width 63 height 11
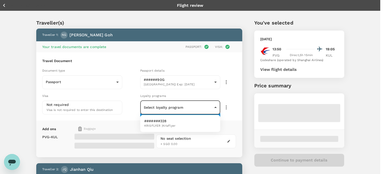
click at [180, 131] on ul "#######328 KRISFLYER | KrisFlyer" at bounding box center [180, 123] width 80 height 17
click at [178, 126] on li "#######328 KRISFLYER | KrisFlyer" at bounding box center [180, 123] width 80 height 13
type input "640c2cd3-e1c0-4ddb-864e-c0f8401d12b4"
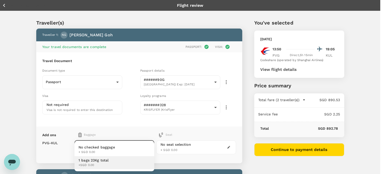
click at [131, 158] on li "1 bags 23Kg total +SGD 0.00" at bounding box center [115, 162] width 80 height 13
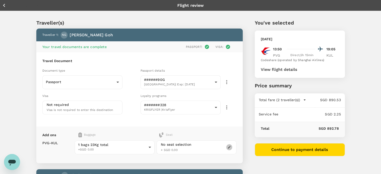
click at [226, 147] on button "button" at bounding box center [229, 147] width 6 height 6
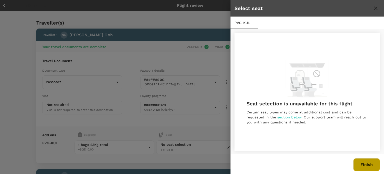
click at [364, 163] on button "Finish" at bounding box center [367, 164] width 27 height 13
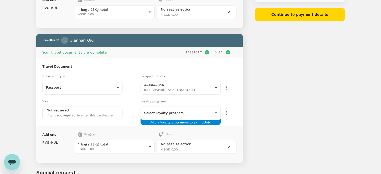
scroll to position [146, 0]
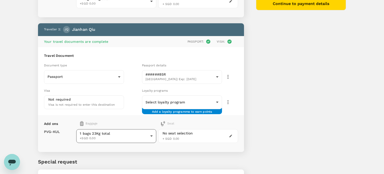
click at [144, 133] on body "Back to flight results Flight review Traveller(s) Traveller 1 : NG [PERSON_NAME…" at bounding box center [192, 35] width 384 height 362
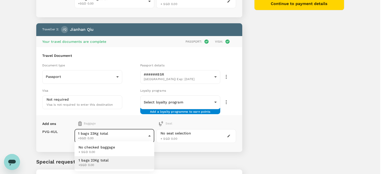
click at [144, 133] on div at bounding box center [192, 87] width 384 height 174
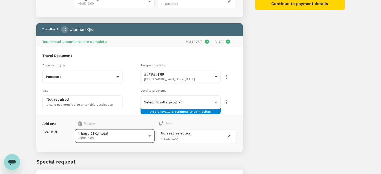
scroll to position [186, 0]
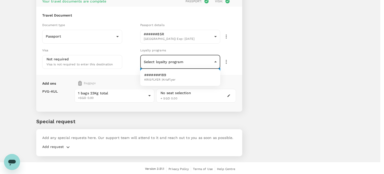
click at [191, 77] on li "#######189 KRISFLYER | KrisFlyer" at bounding box center [180, 77] width 80 height 13
type input "c2d477ef-5c16-4c6c-a481-2c7f51a9f359"
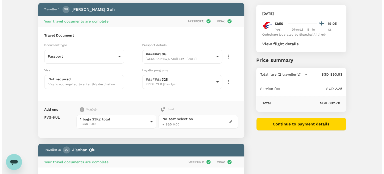
scroll to position [25, 0]
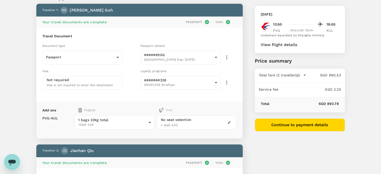
click at [301, 128] on button "Continue to payment details" at bounding box center [300, 124] width 90 height 13
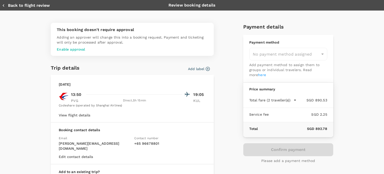
type input "9ca6ee36-36cb-4982-994b-715ae594bb55"
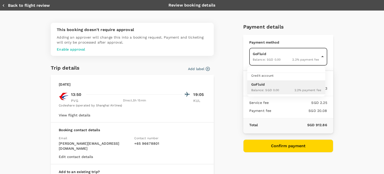
click at [317, 56] on body "Back to flight results Flight review Traveller(s) Traveller 1 : NG [PERSON_NAME…" at bounding box center [192, 159] width 384 height 368
click at [317, 56] on div at bounding box center [192, 87] width 384 height 174
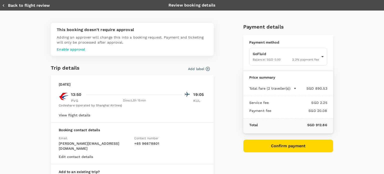
click at [201, 67] on button "Add label" at bounding box center [199, 68] width 22 height 5
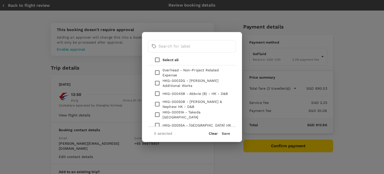
click at [165, 69] on p "0verhead - Non-Project Related Expense" at bounding box center [198, 73] width 70 height 10
click at [159, 73] on input "checkbox" at bounding box center [157, 72] width 11 height 11
checkbox input "true"
click at [226, 133] on button "Save" at bounding box center [226, 133] width 8 height 4
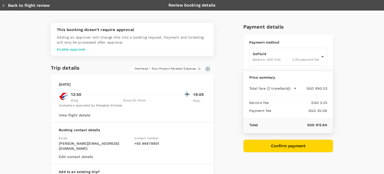
click at [76, 49] on p "Enable approval" at bounding box center [132, 49] width 151 height 5
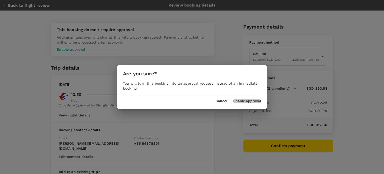
click at [254, 101] on button "Enable approval" at bounding box center [247, 101] width 28 height 4
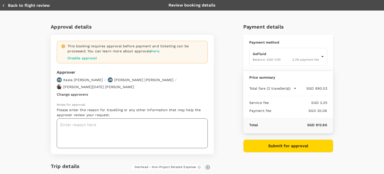
click at [101, 128] on textarea at bounding box center [132, 133] width 151 height 30
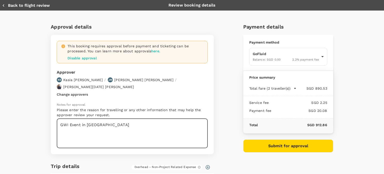
type textarea "GWI Event in [GEOGRAPHIC_DATA]"
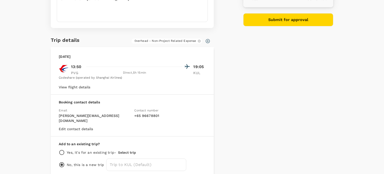
scroll to position [133, 0]
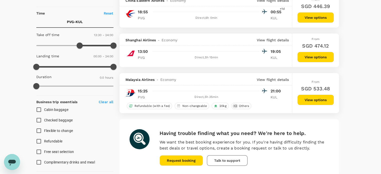
scroll to position [104, 0]
